Goal: Find specific page/section: Find specific page/section

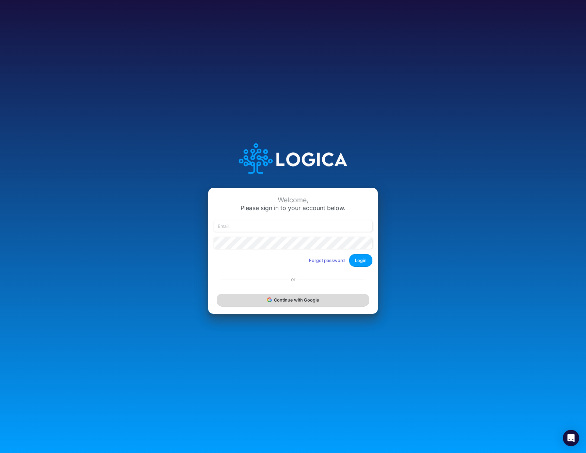
click at [297, 301] on button "Continue with Google" at bounding box center [293, 299] width 153 height 13
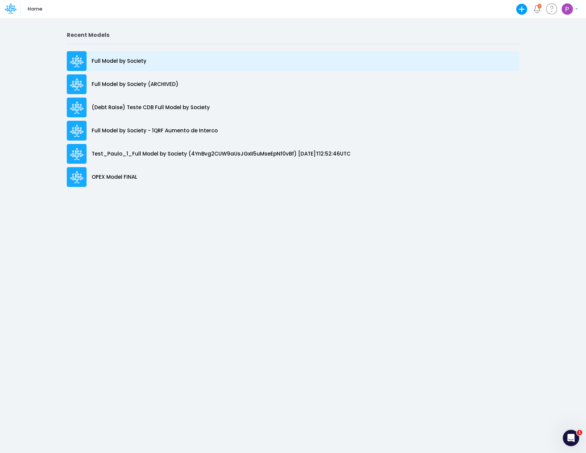
click at [134, 61] on p "Full Model by Society" at bounding box center [119, 61] width 55 height 8
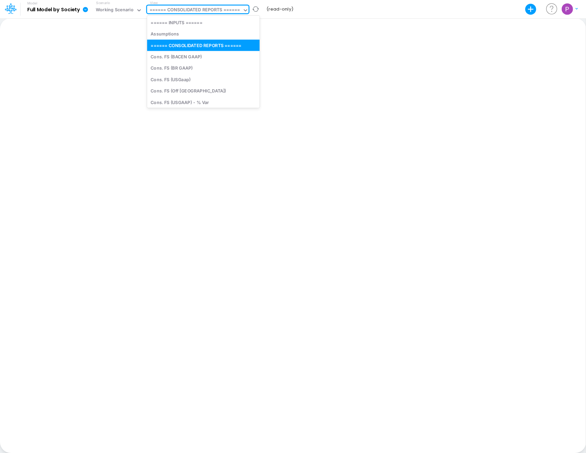
click at [221, 13] on div "option ====== CONSOLIDATED REPORTS ====== focused, 3 of 182. 182 results availa…" at bounding box center [198, 9] width 102 height 8
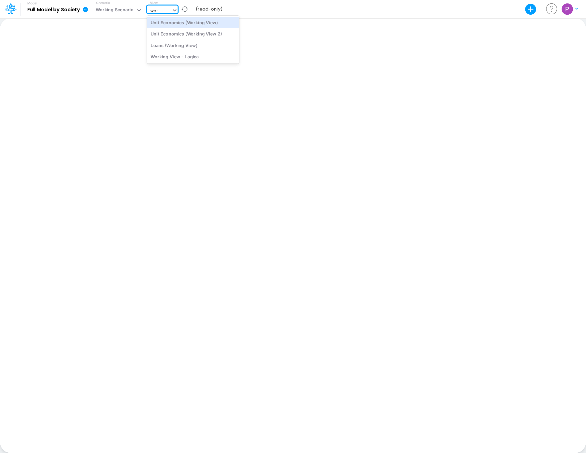
type input "work"
click at [184, 49] on div "Loans (Working View)" at bounding box center [193, 45] width 92 height 11
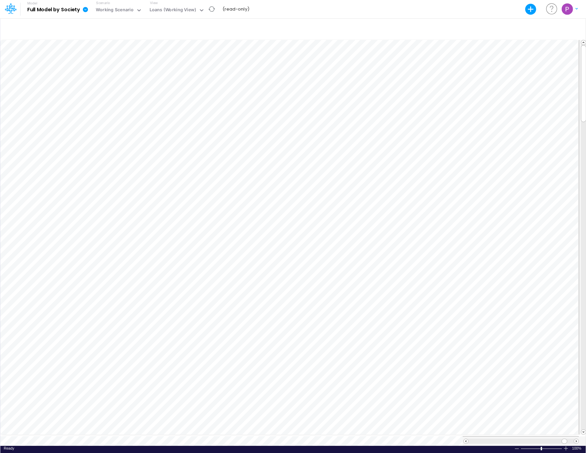
scroll to position [3, 0]
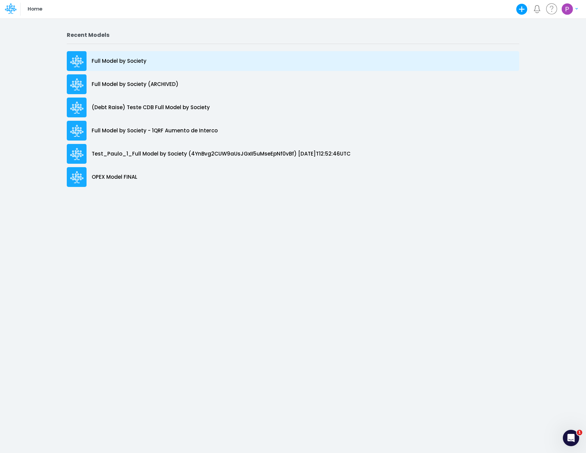
click at [126, 60] on p "Full Model by Society" at bounding box center [119, 61] width 55 height 8
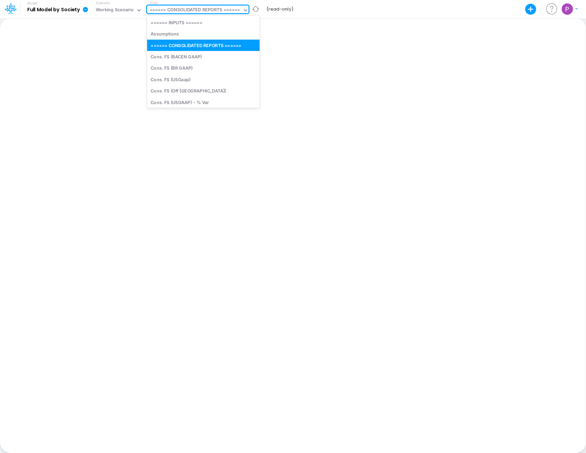
drag, startPoint x: 126, startPoint y: 60, endPoint x: 210, endPoint y: 10, distance: 97.5
click at [210, 10] on div "====== CONSOLIDATED REPORTS ======" at bounding box center [195, 10] width 91 height 8
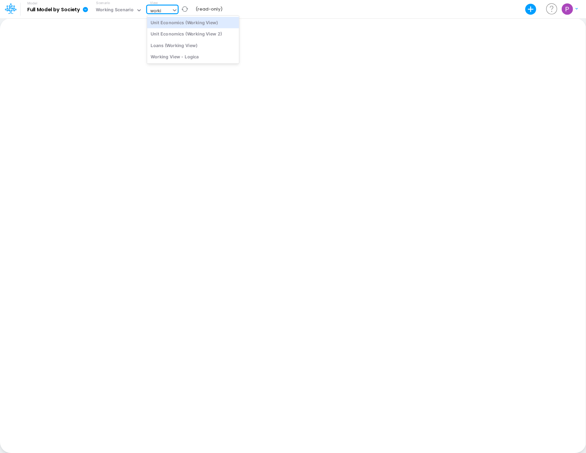
type input "workin"
click at [202, 44] on div "Loans (Working View)" at bounding box center [193, 45] width 92 height 11
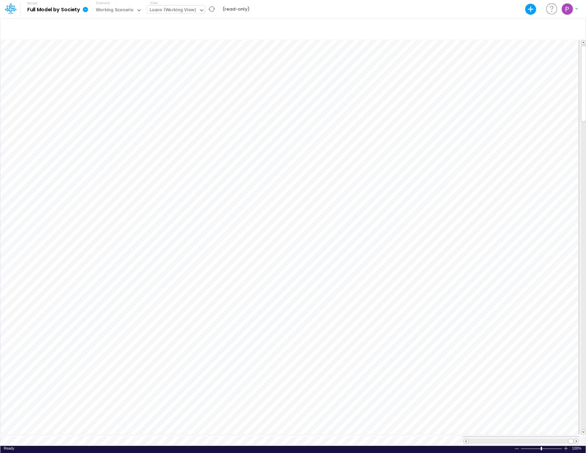
scroll to position [3, 0]
